Goal: Task Accomplishment & Management: Use online tool/utility

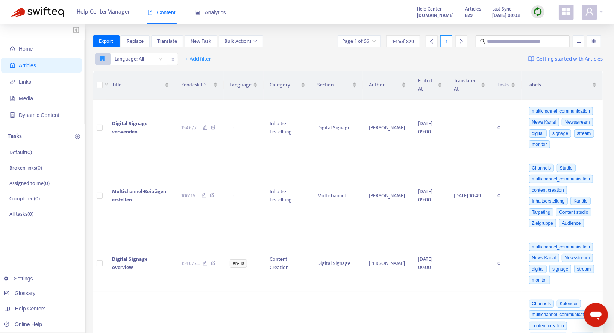
click at [104, 58] on icon "button" at bounding box center [103, 59] width 4 height 6
click at [108, 73] on span "English only" at bounding box center [114, 74] width 26 height 8
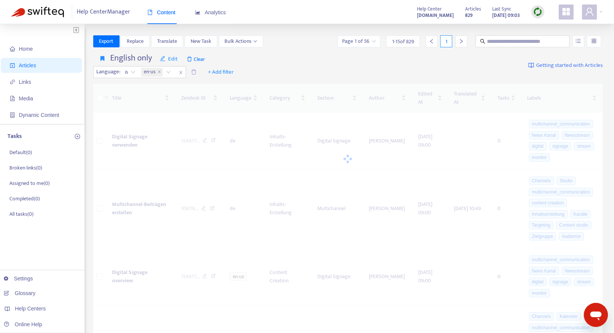
click at [538, 12] on img at bounding box center [537, 11] width 9 height 9
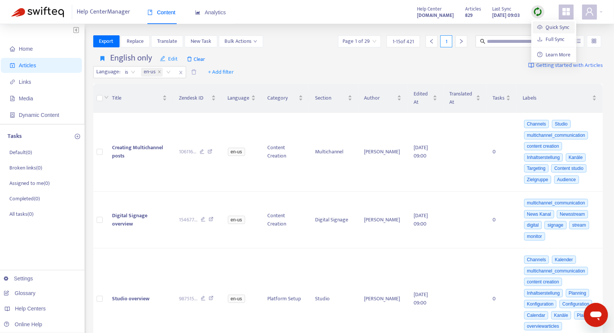
click at [545, 26] on link "Quick Sync" at bounding box center [553, 27] width 32 height 9
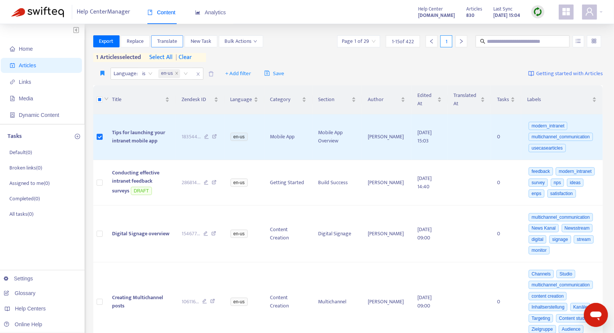
click at [173, 43] on span "Translate" at bounding box center [167, 41] width 20 height 8
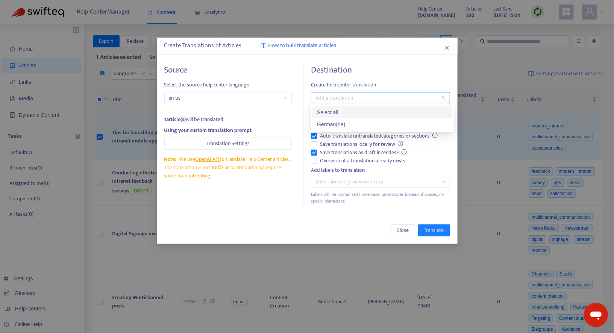
click at [338, 99] on div at bounding box center [377, 98] width 128 height 9
click at [329, 122] on div "German ( de )" at bounding box center [382, 124] width 131 height 8
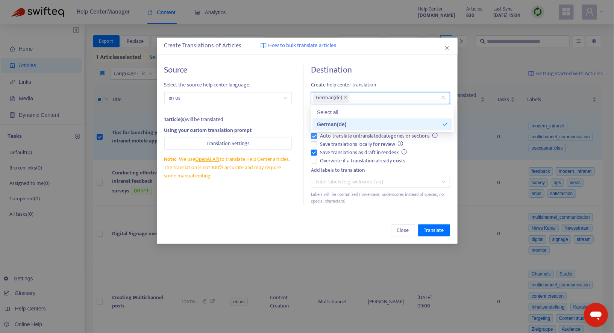
click at [329, 133] on span "Auto-translate untranslated categories or sections" at bounding box center [379, 136] width 124 height 8
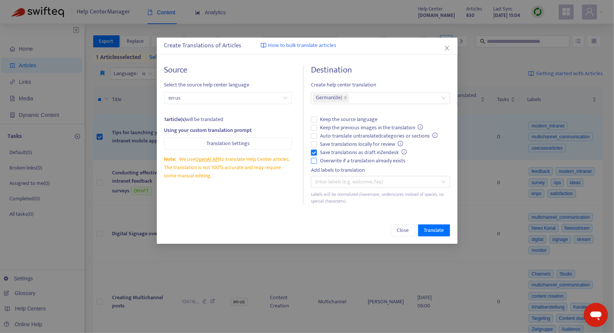
click at [328, 157] on span "Overwrite if a translation already exists" at bounding box center [362, 161] width 91 height 8
click at [334, 153] on span "Save translations as draft in Zendesk" at bounding box center [363, 153] width 93 height 8
click at [442, 229] on span "Translate" at bounding box center [434, 230] width 20 height 8
